Goal: Find specific page/section: Find specific page/section

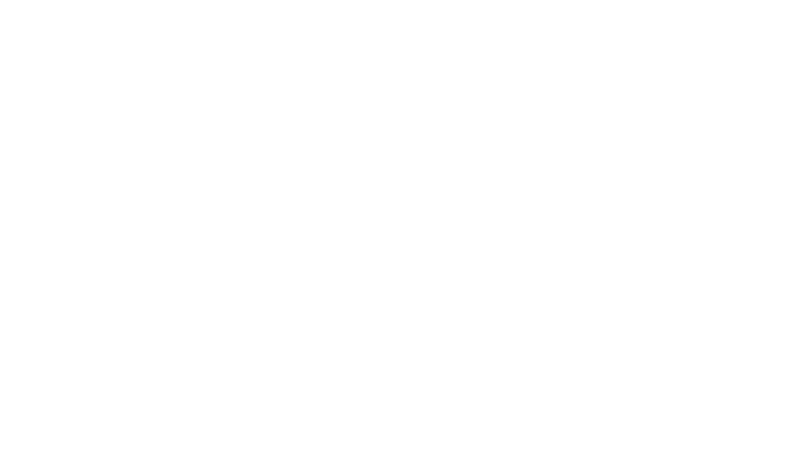
click at [313, 108] on body at bounding box center [397, 232] width 795 height 464
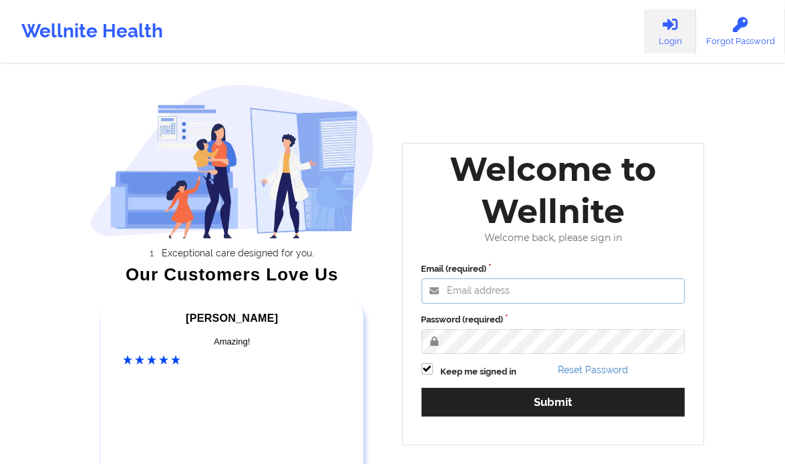
click at [494, 289] on input "Email (required)" at bounding box center [554, 291] width 264 height 25
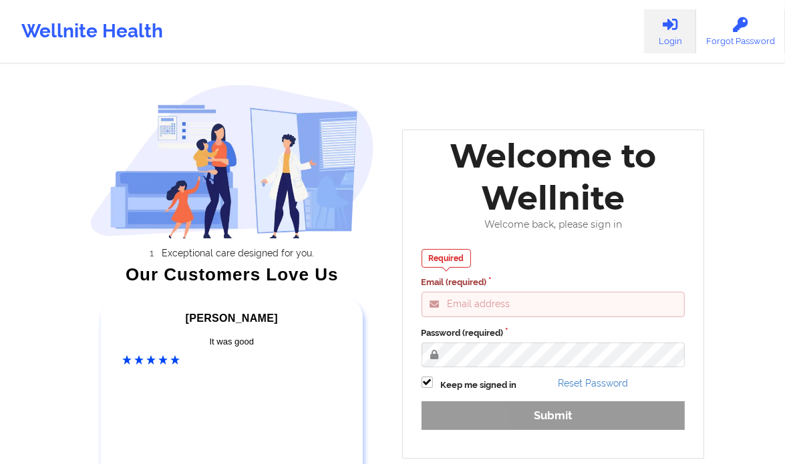
type input "[PERSON_NAME][EMAIL_ADDRESS][DOMAIN_NAME]"
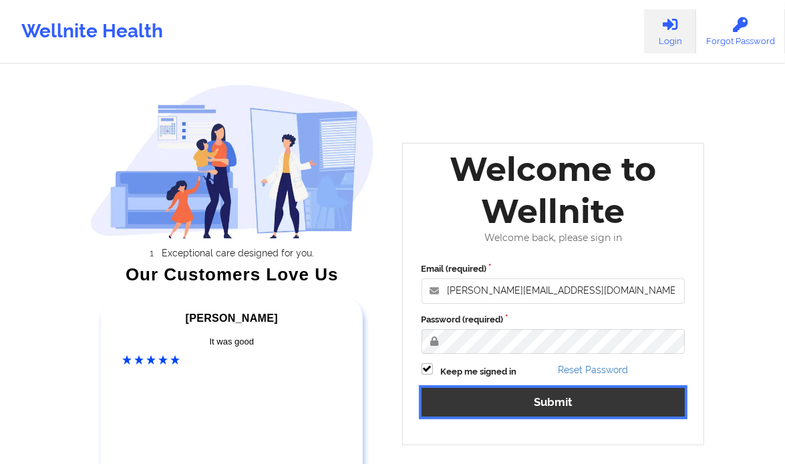
click at [544, 394] on button "Submit" at bounding box center [554, 402] width 264 height 29
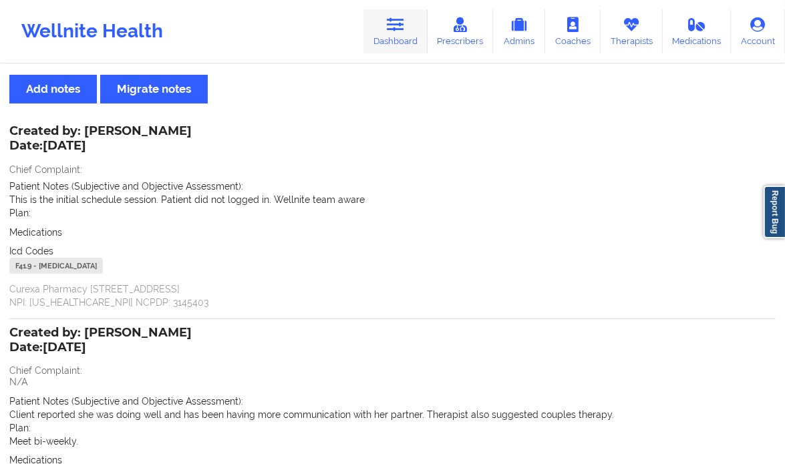
click at [412, 29] on link "Dashboard" at bounding box center [395, 31] width 64 height 44
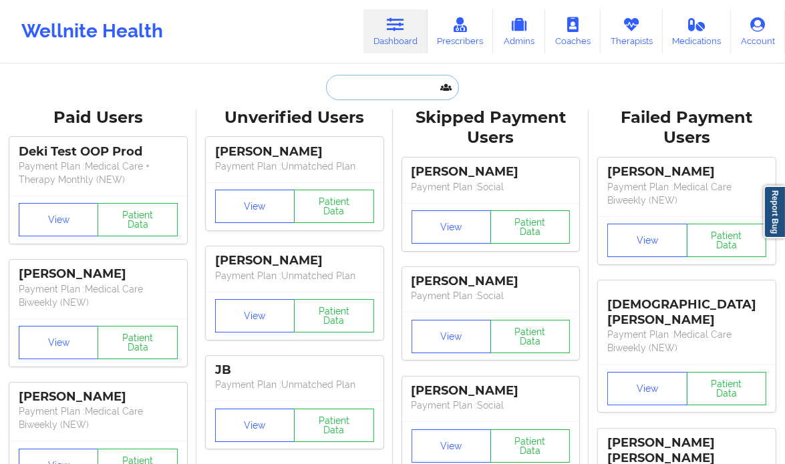
click at [379, 90] on input "text" at bounding box center [392, 87] width 132 height 25
paste input "[PERSON_NAME]"
type input "[PERSON_NAME]"
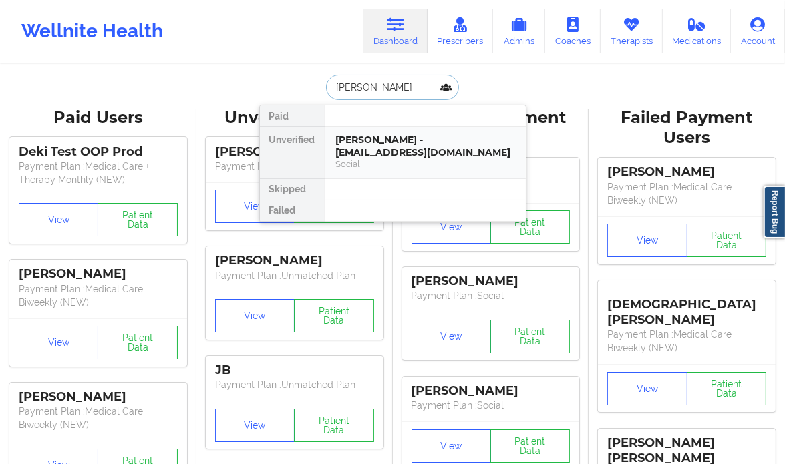
click at [372, 140] on div "[PERSON_NAME] - [EMAIL_ADDRESS][DOMAIN_NAME]" at bounding box center [425, 146] width 179 height 25
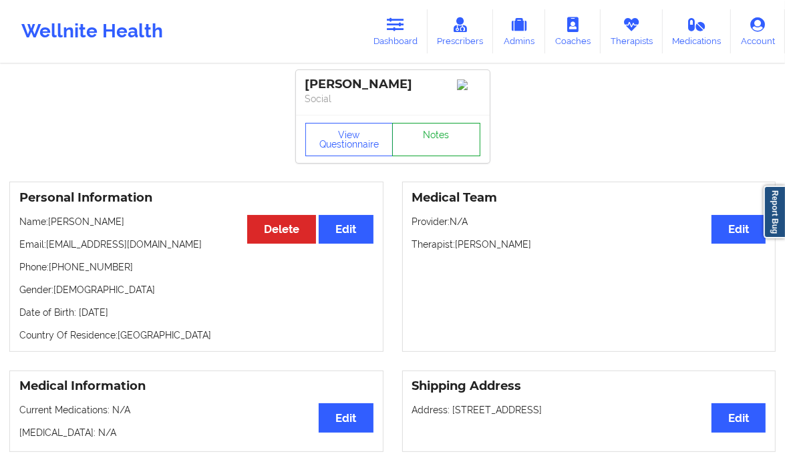
click at [452, 140] on link "Notes" at bounding box center [436, 139] width 88 height 33
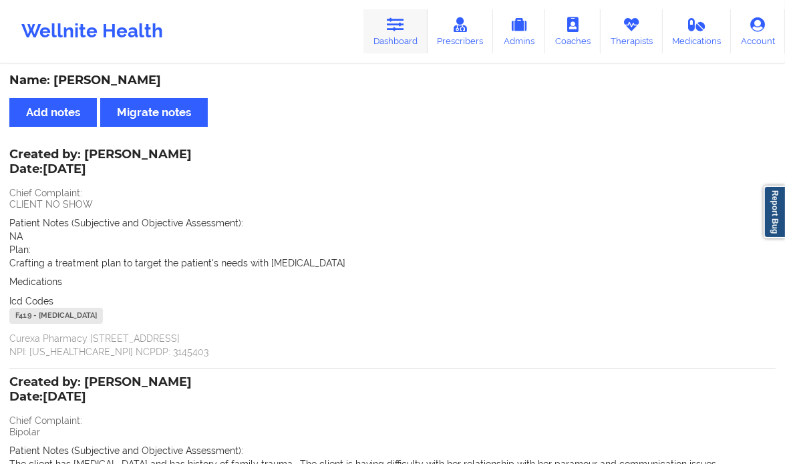
click at [403, 27] on icon at bounding box center [395, 24] width 17 height 15
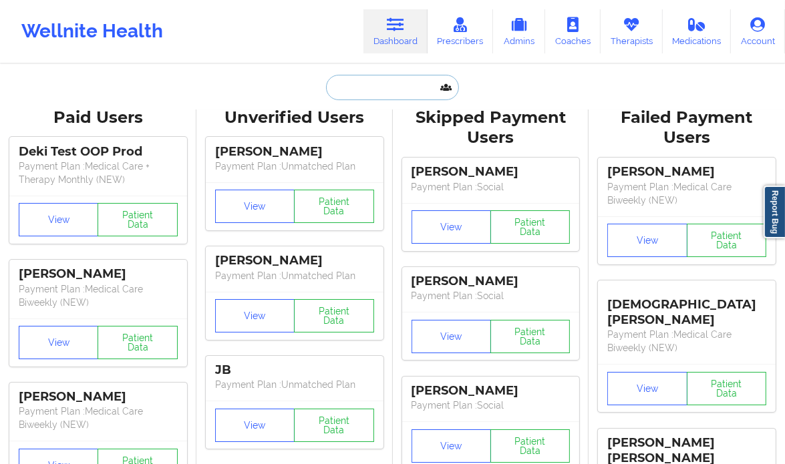
click at [380, 77] on input "text" at bounding box center [392, 87] width 132 height 25
paste input "[PERSON_NAME]"
type input "[PERSON_NAME]"
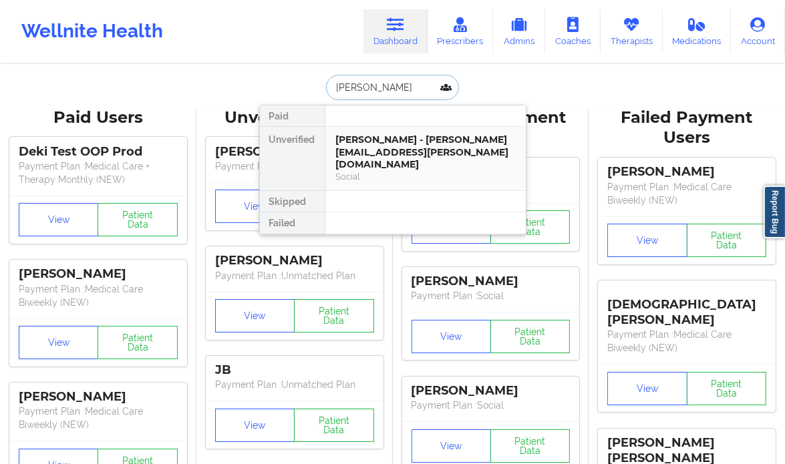
click at [382, 153] on div "[PERSON_NAME] - [PERSON_NAME][EMAIL_ADDRESS][PERSON_NAME][DOMAIN_NAME]" at bounding box center [425, 152] width 179 height 37
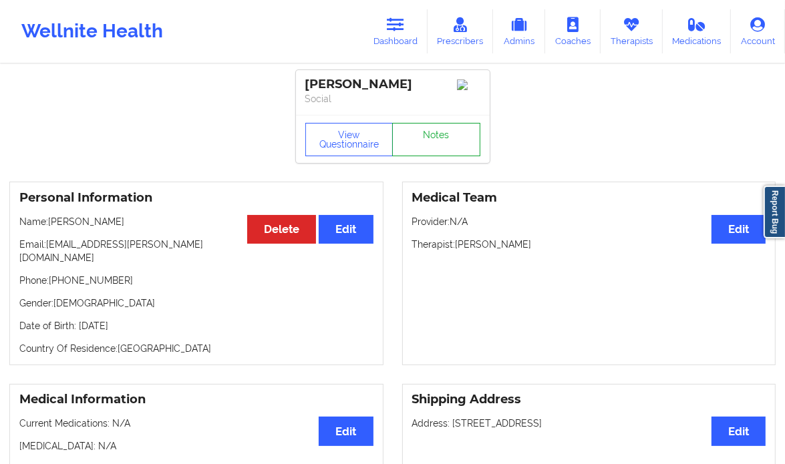
click at [422, 143] on link "Notes" at bounding box center [436, 139] width 88 height 33
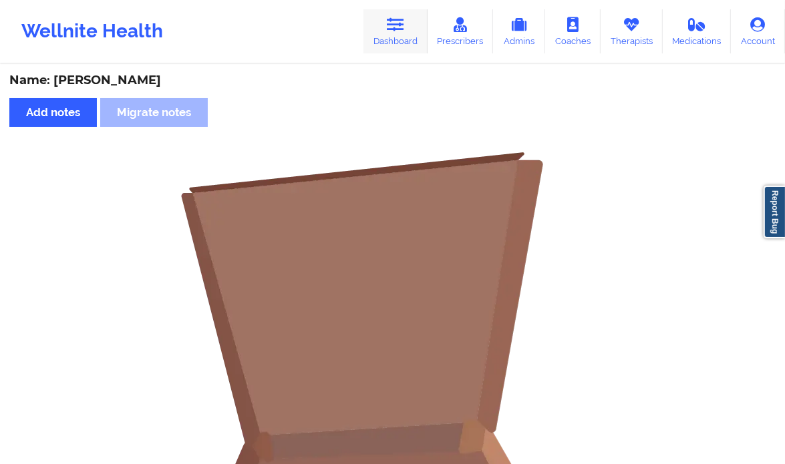
click at [404, 29] on icon at bounding box center [395, 24] width 17 height 15
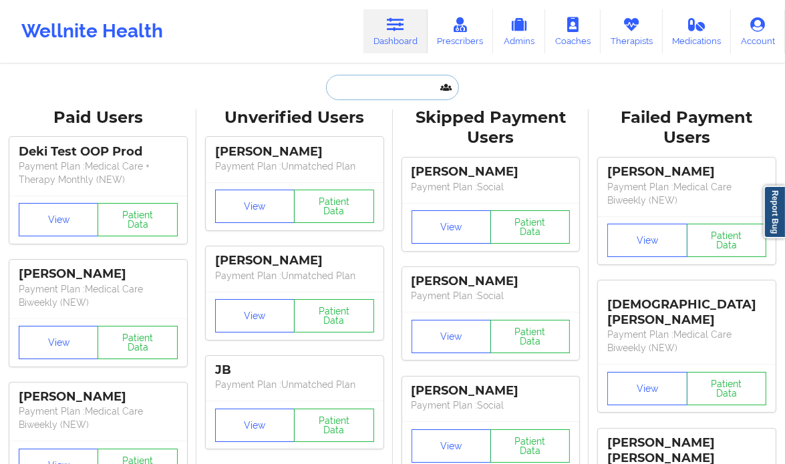
click at [377, 80] on input "text" at bounding box center [392, 87] width 132 height 25
paste input "[PERSON_NAME]"
type input "[PERSON_NAME]"
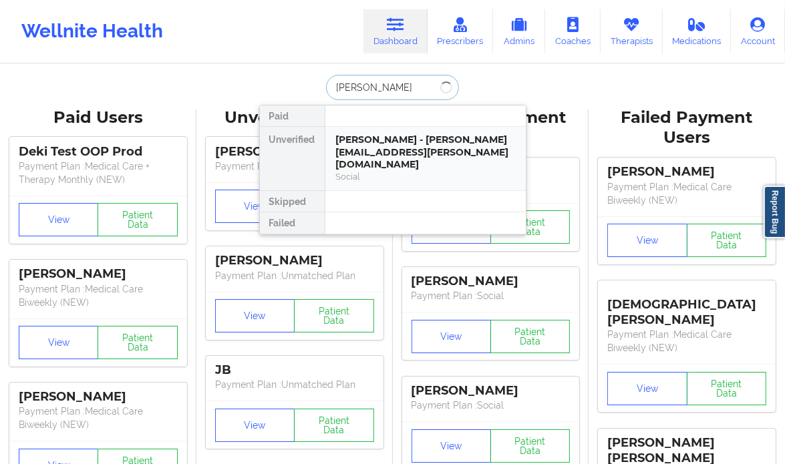
click at [383, 138] on div "[PERSON_NAME] - [PERSON_NAME][EMAIL_ADDRESS][PERSON_NAME][DOMAIN_NAME]" at bounding box center [425, 152] width 179 height 37
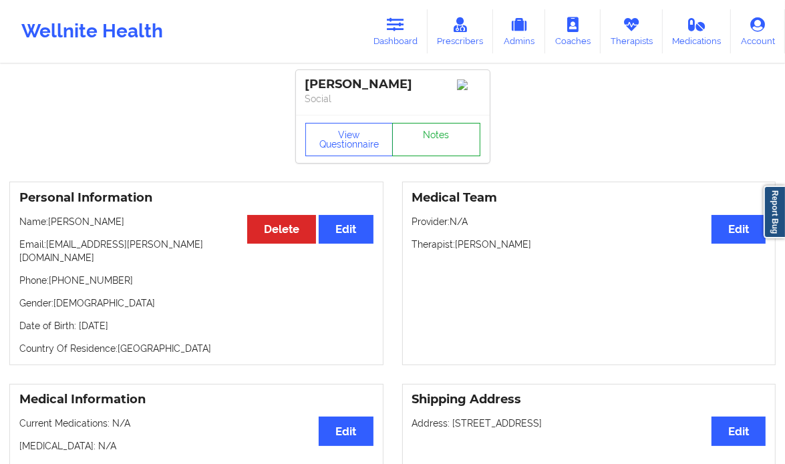
click at [429, 144] on link "Notes" at bounding box center [436, 139] width 88 height 33
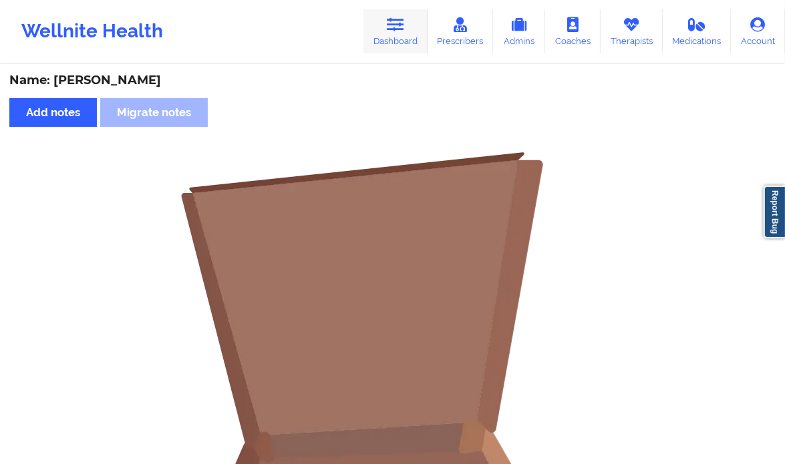
click at [396, 21] on icon at bounding box center [395, 24] width 17 height 15
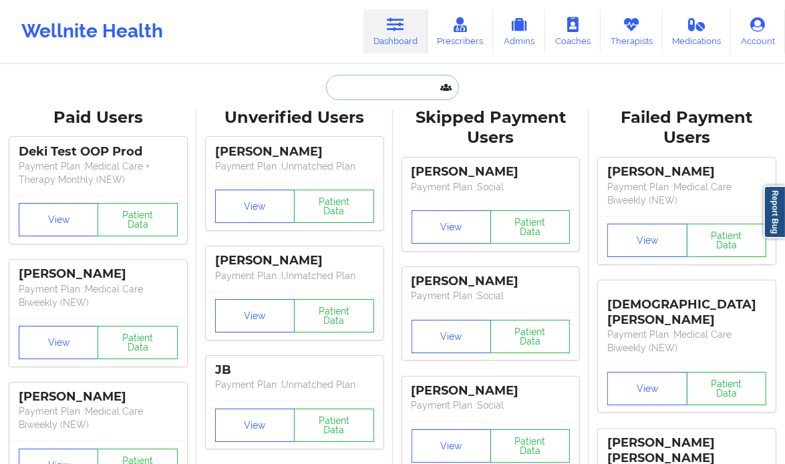
click at [404, 87] on input "text" at bounding box center [392, 87] width 132 height 25
paste input "[PERSON_NAME]"
type input "[PERSON_NAME]"
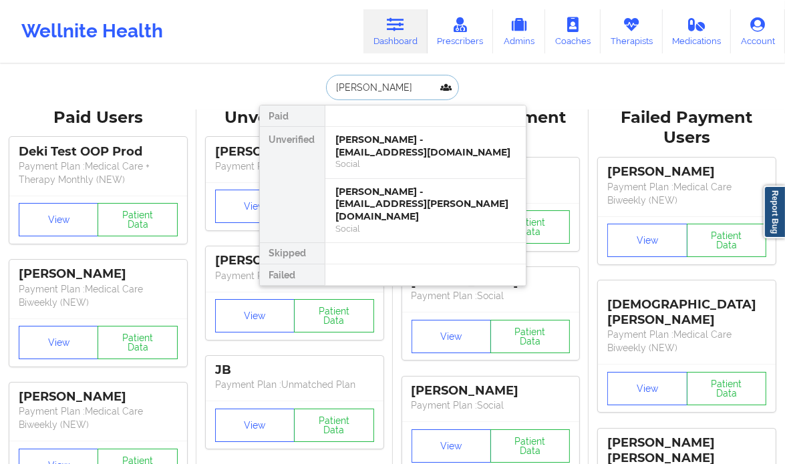
click at [398, 136] on div "[PERSON_NAME] - [EMAIL_ADDRESS][DOMAIN_NAME]" at bounding box center [425, 146] width 179 height 25
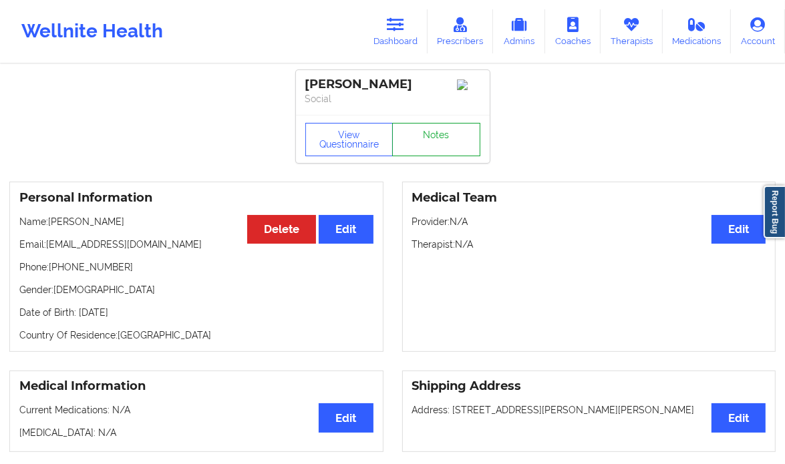
click at [440, 146] on link "Notes" at bounding box center [436, 139] width 88 height 33
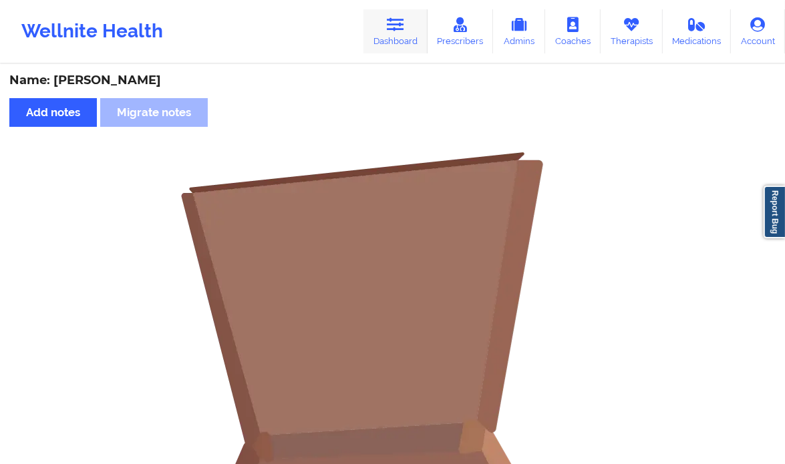
click at [401, 29] on icon at bounding box center [395, 24] width 17 height 15
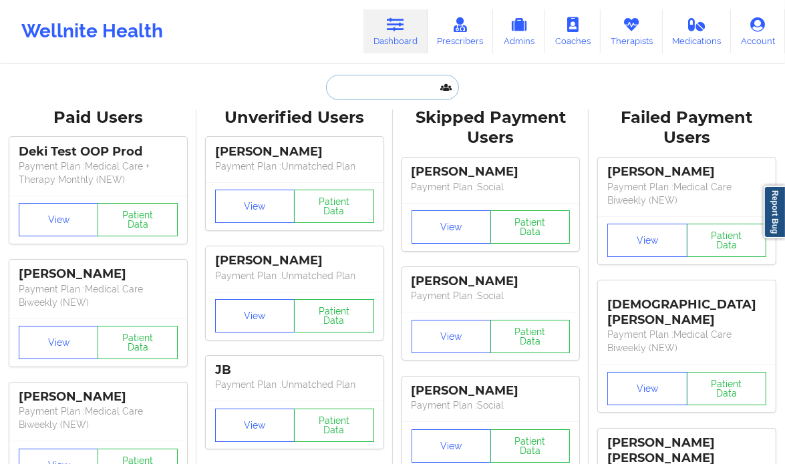
click at [371, 80] on input "text" at bounding box center [392, 87] width 132 height 25
paste input "[PERSON_NAME]"
type input "[PERSON_NAME]"
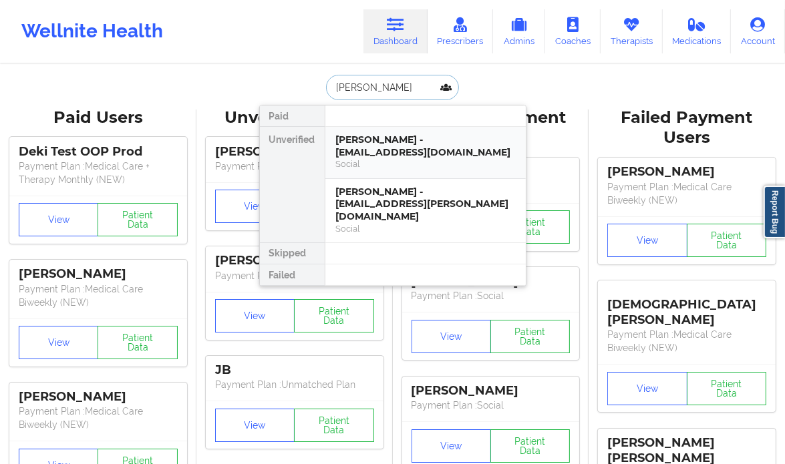
click at [388, 134] on div "[PERSON_NAME] - [EMAIL_ADDRESS][DOMAIN_NAME]" at bounding box center [425, 146] width 179 height 25
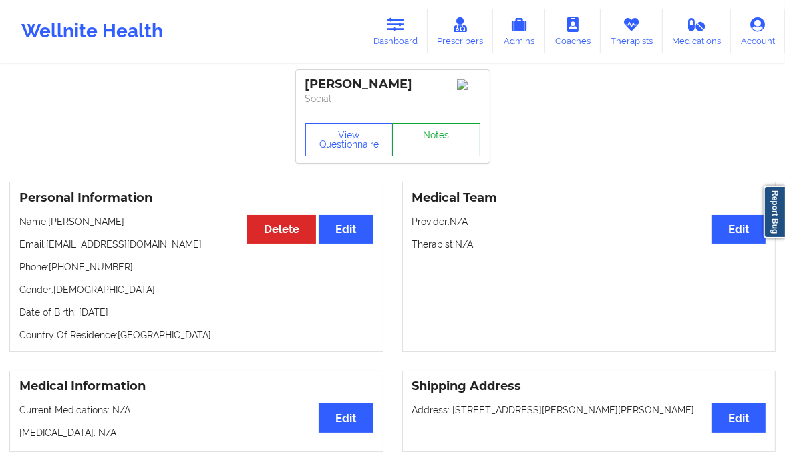
click at [445, 144] on link "Notes" at bounding box center [436, 139] width 88 height 33
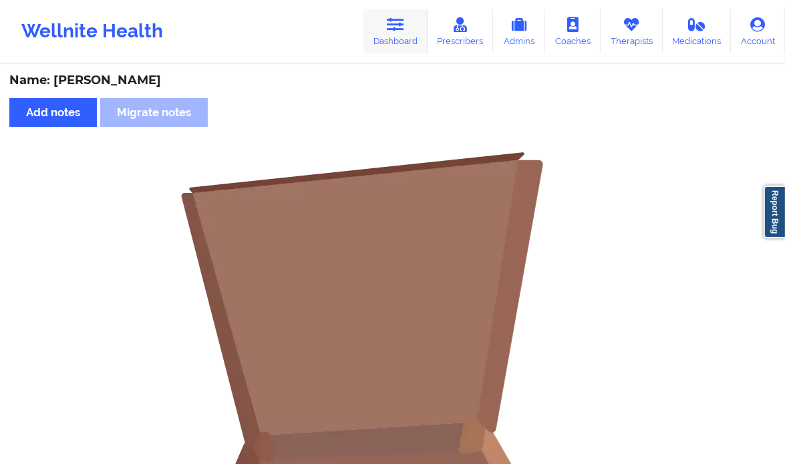
click at [404, 30] on icon at bounding box center [395, 24] width 17 height 15
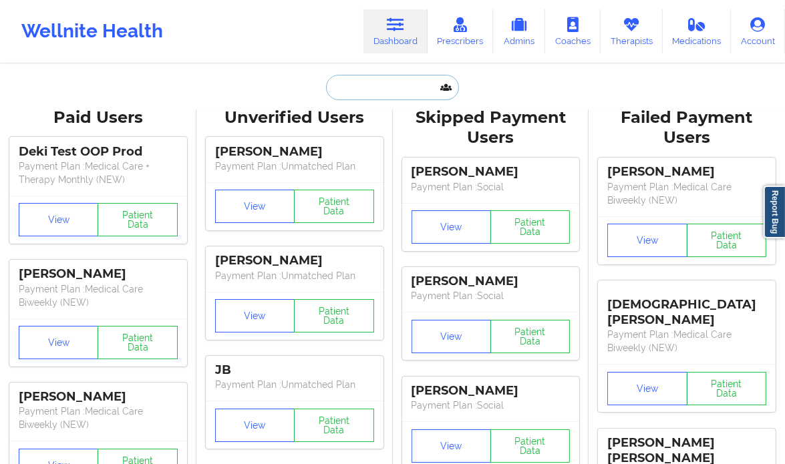
click at [370, 83] on input "text" at bounding box center [392, 87] width 132 height 25
paste input "[PERSON_NAME]"
type input "[PERSON_NAME]"
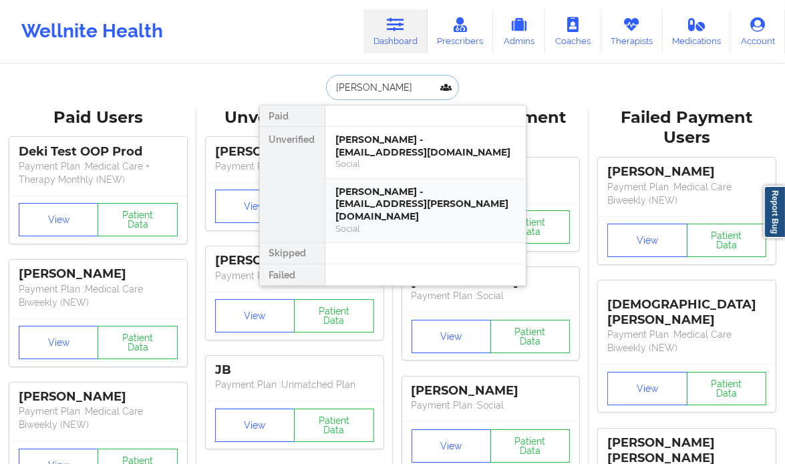
click at [427, 202] on div "[PERSON_NAME] - [EMAIL_ADDRESS][PERSON_NAME][DOMAIN_NAME]" at bounding box center [425, 204] width 179 height 37
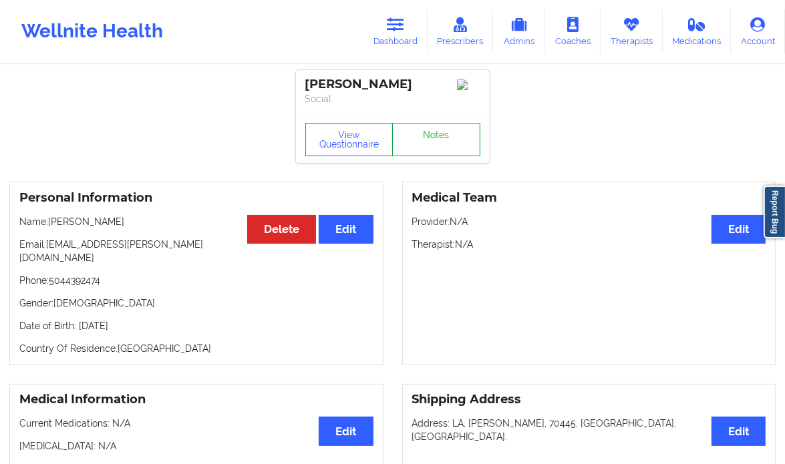
click at [445, 144] on link "Notes" at bounding box center [436, 139] width 88 height 33
